Goal: Transaction & Acquisition: Download file/media

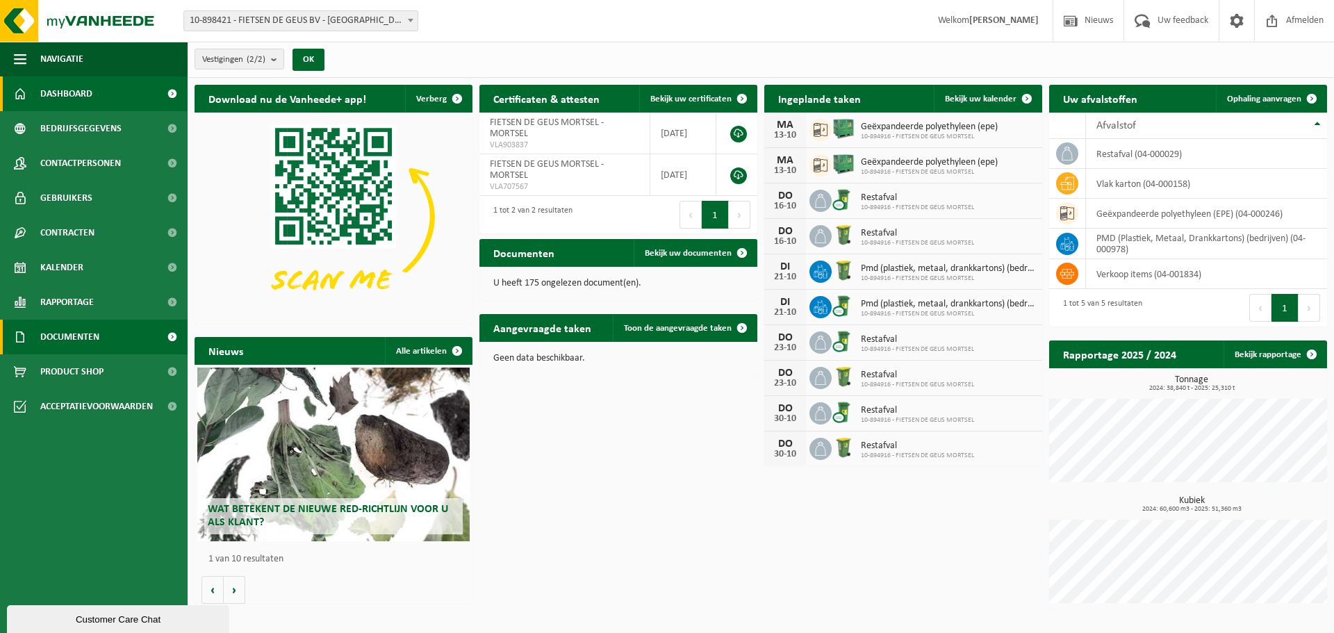
click at [60, 336] on span "Documenten" at bounding box center [69, 337] width 59 height 35
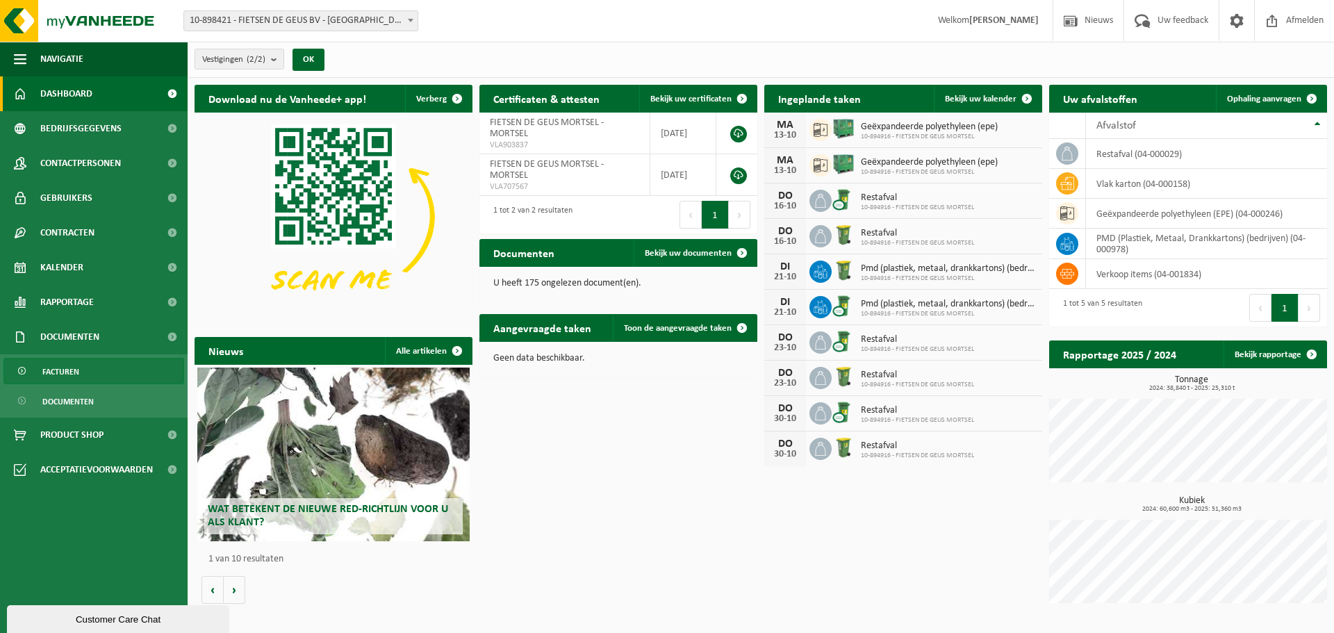
click at [56, 381] on span "Facturen" at bounding box center [60, 371] width 37 height 26
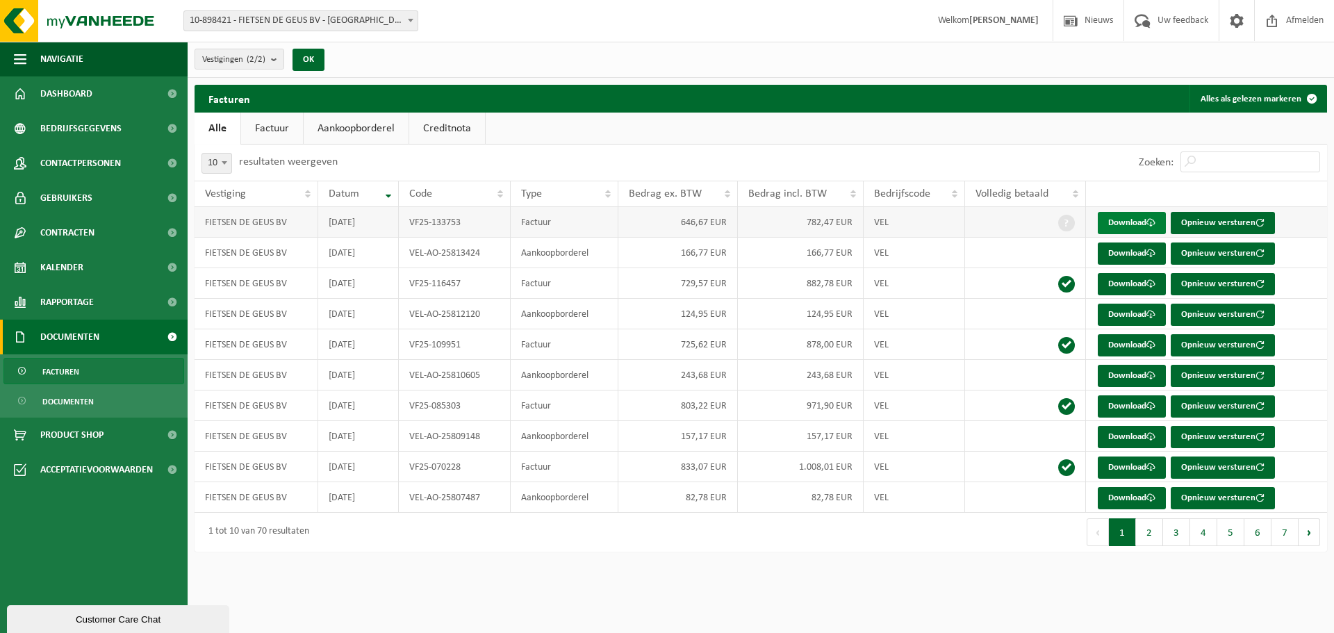
click at [1147, 223] on link "Download" at bounding box center [1132, 223] width 68 height 22
click at [1123, 284] on link "Download" at bounding box center [1132, 284] width 68 height 22
click at [1118, 342] on link "Download" at bounding box center [1132, 345] width 68 height 22
click at [1111, 406] on link "Download" at bounding box center [1132, 406] width 68 height 22
click at [547, 462] on td "Factuur" at bounding box center [565, 467] width 108 height 31
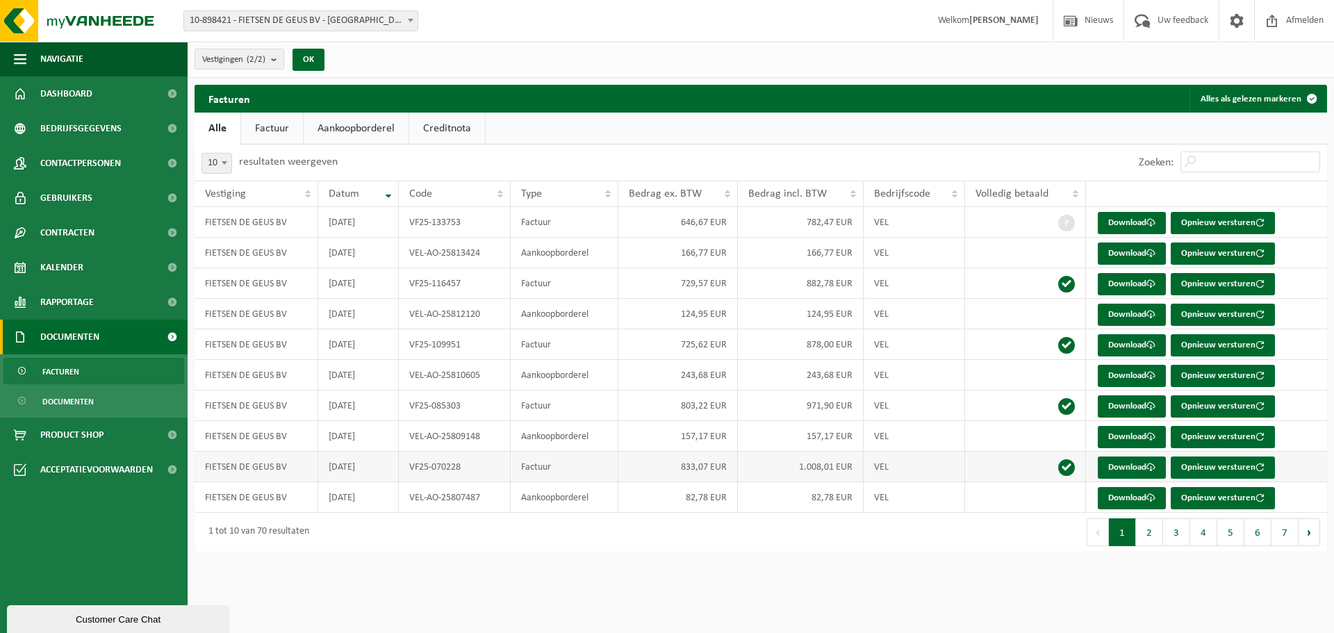
click at [534, 467] on td "Factuur" at bounding box center [565, 467] width 108 height 31
click at [454, 464] on td "VF25-070228" at bounding box center [455, 467] width 112 height 31
click at [1128, 463] on link "Download" at bounding box center [1132, 467] width 68 height 22
click at [1150, 533] on button "2" at bounding box center [1149, 532] width 27 height 28
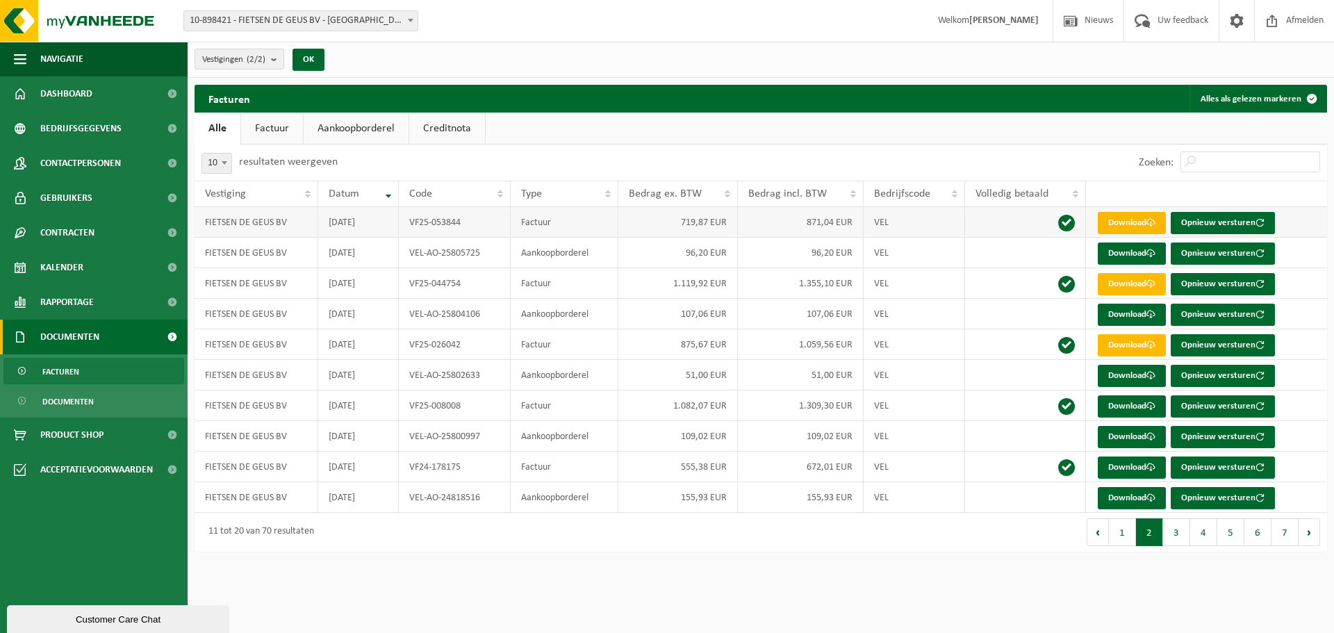
click at [1137, 223] on link "Download" at bounding box center [1132, 223] width 68 height 22
click at [1151, 285] on span at bounding box center [1150, 283] width 9 height 9
click at [1116, 342] on link "Download" at bounding box center [1132, 345] width 68 height 22
click at [1112, 411] on link "Download" at bounding box center [1132, 406] width 68 height 22
click at [1133, 530] on button "1" at bounding box center [1122, 532] width 27 height 28
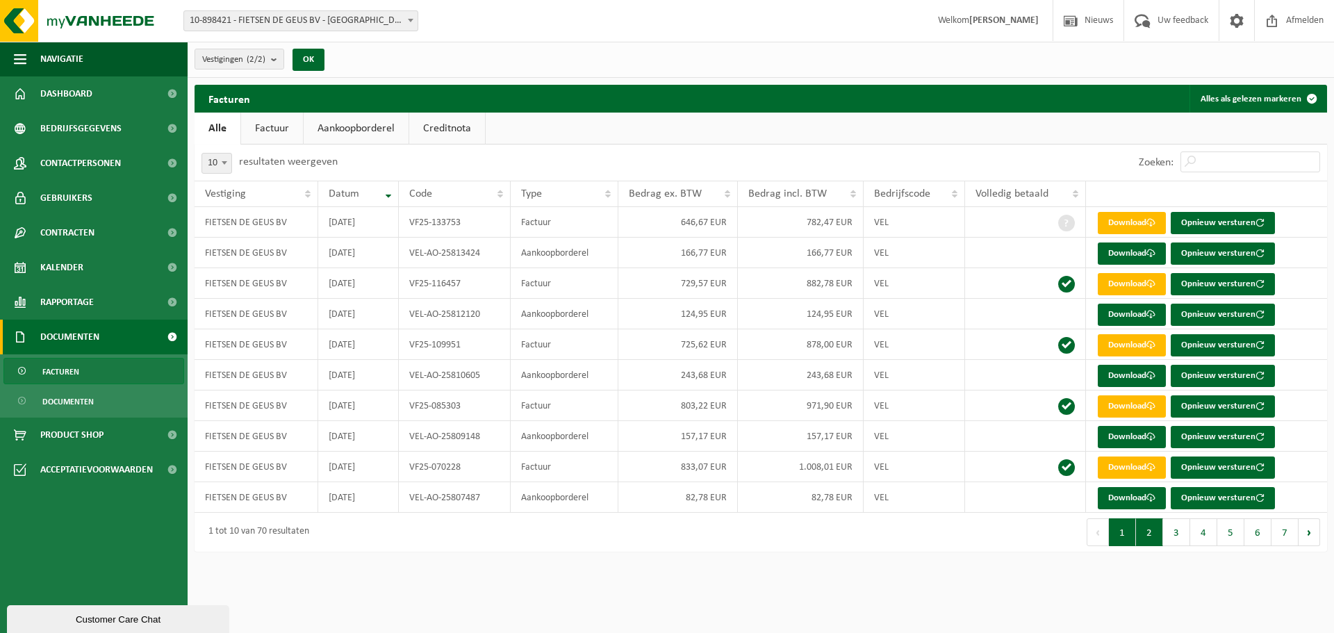
click at [1152, 538] on button "2" at bounding box center [1149, 532] width 27 height 28
click at [385, 131] on link "Aankoopborderel" at bounding box center [356, 129] width 105 height 32
